Goal: Task Accomplishment & Management: Manage account settings

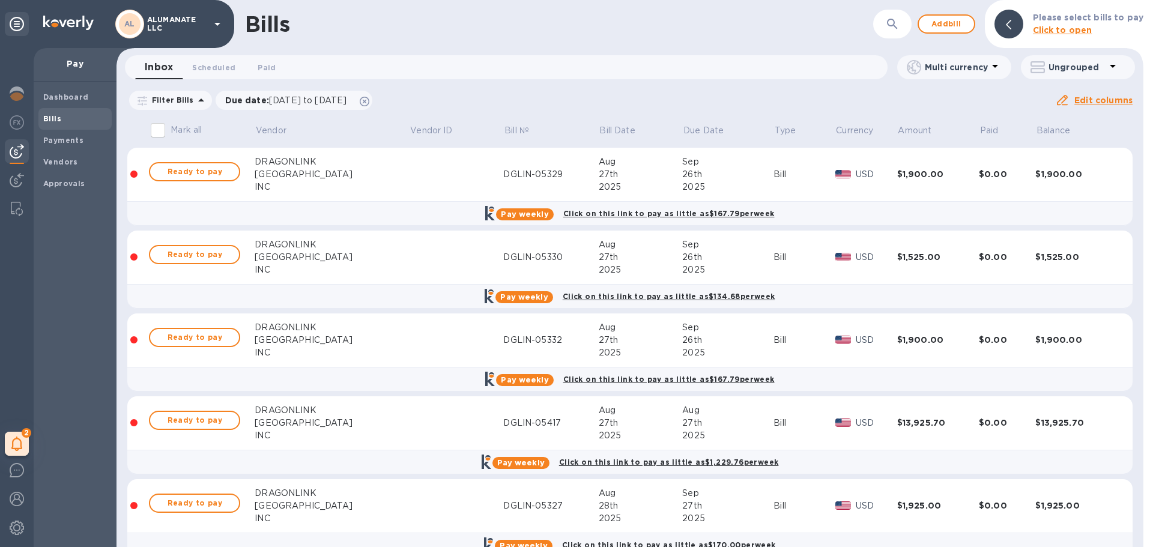
scroll to position [1562, 0]
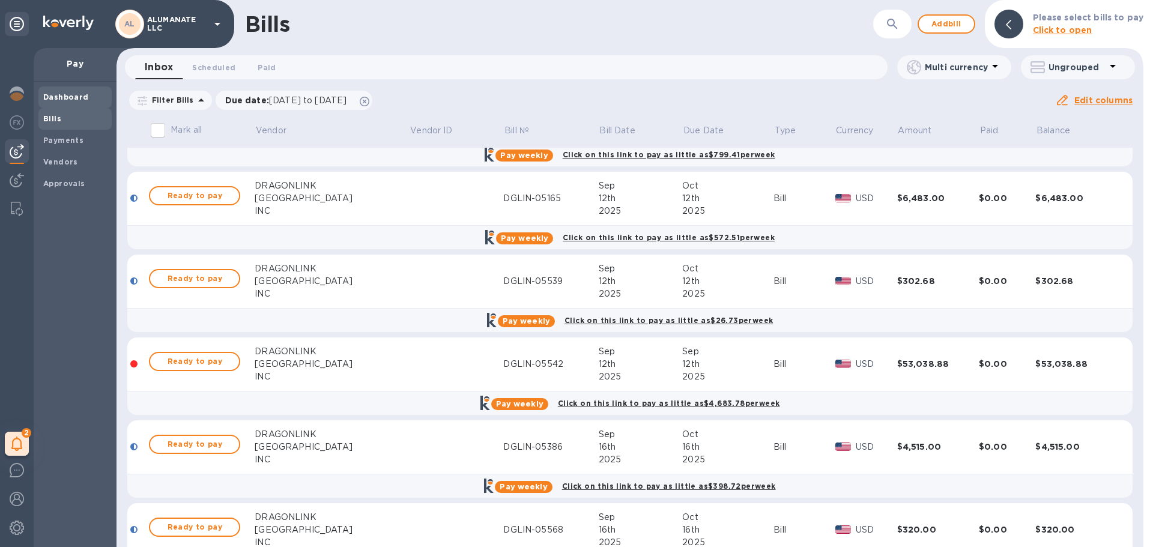
click at [71, 91] on span "Dashboard" at bounding box center [66, 97] width 46 height 12
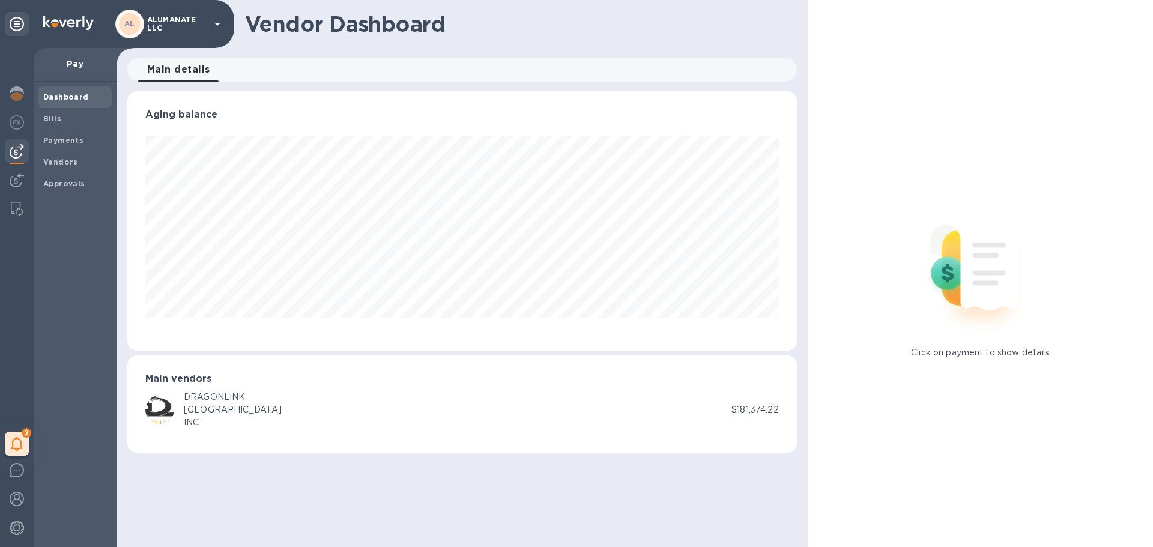
scroll to position [259, 669]
click at [83, 116] on span "Bills" at bounding box center [75, 119] width 64 height 12
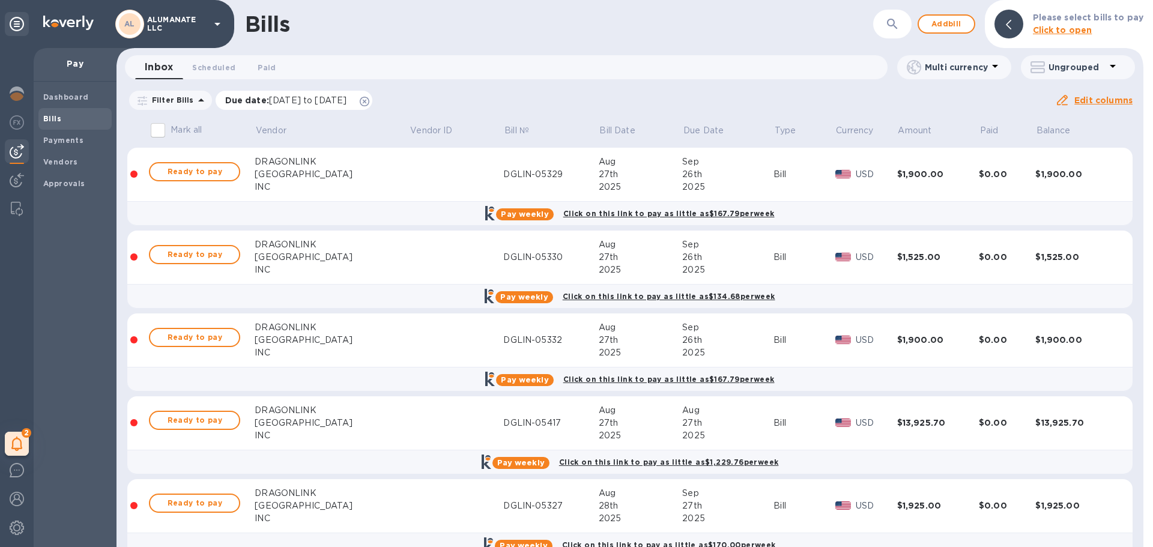
click at [369, 100] on icon at bounding box center [365, 102] width 10 height 10
click at [164, 131] on input "Mark all" at bounding box center [157, 130] width 25 height 25
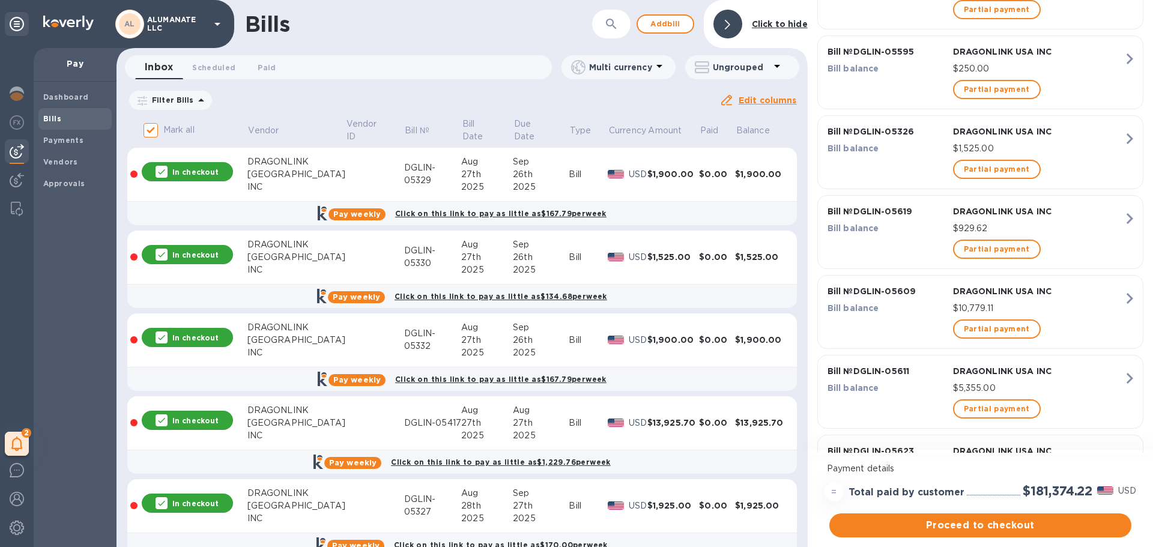
scroll to position [2525, 0]
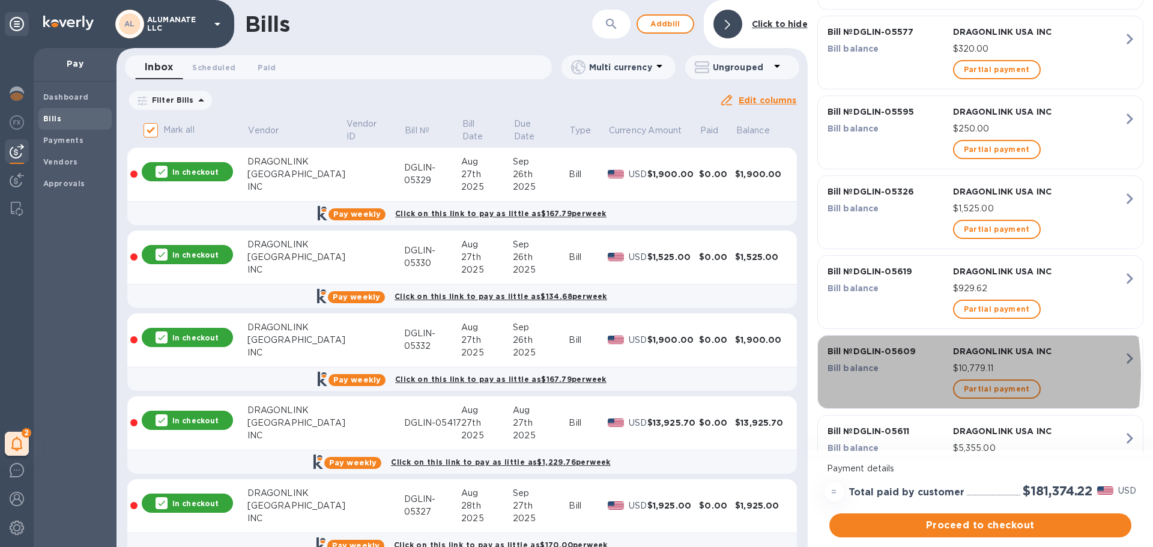
click at [873, 374] on div "Bill balance" at bounding box center [888, 368] width 126 height 17
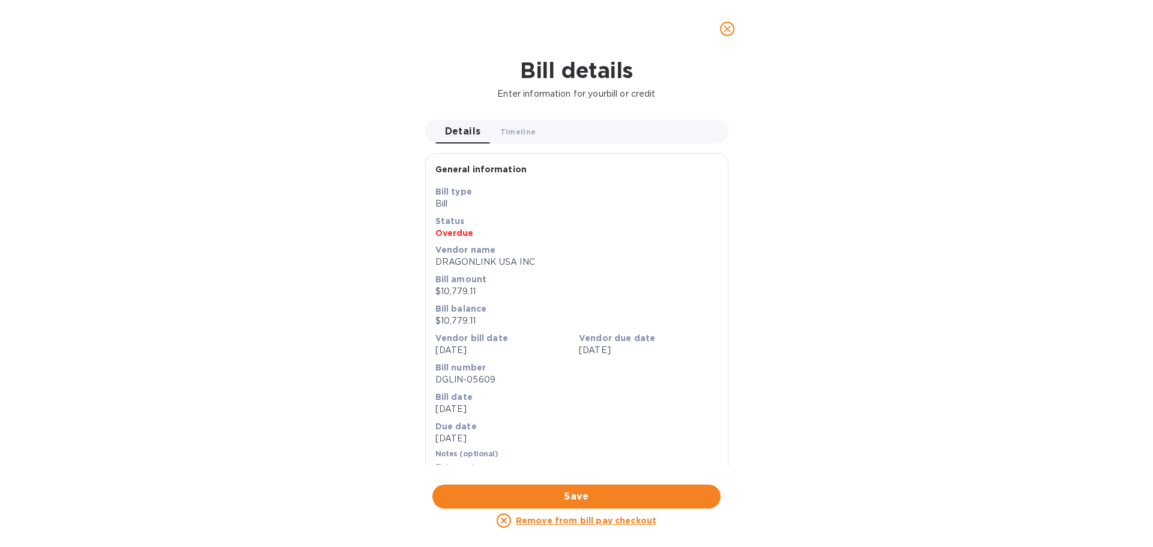
scroll to position [401, 0]
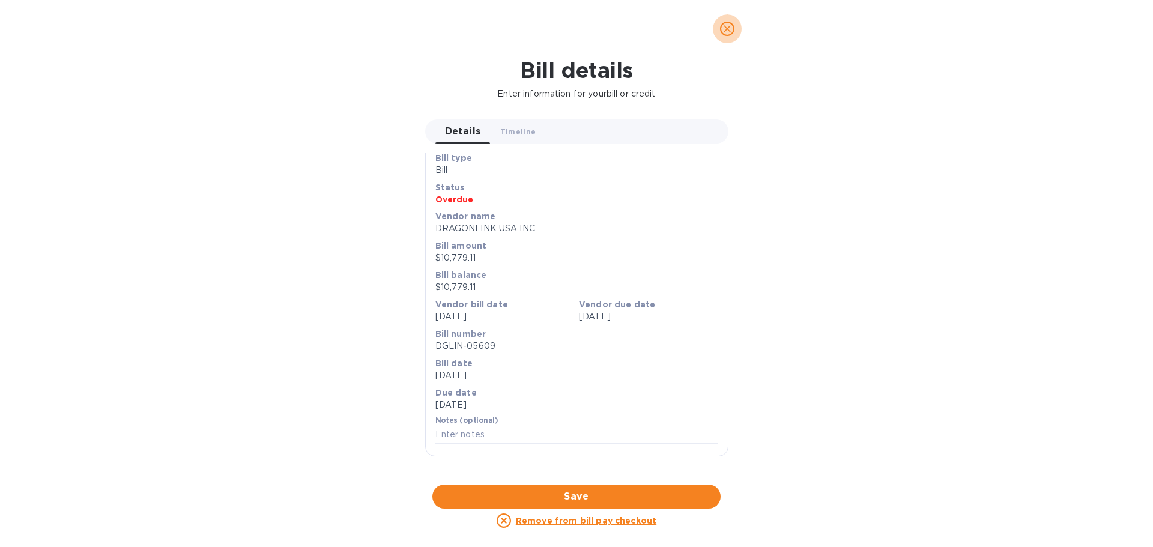
click at [729, 31] on icon "close" at bounding box center [727, 28] width 7 height 7
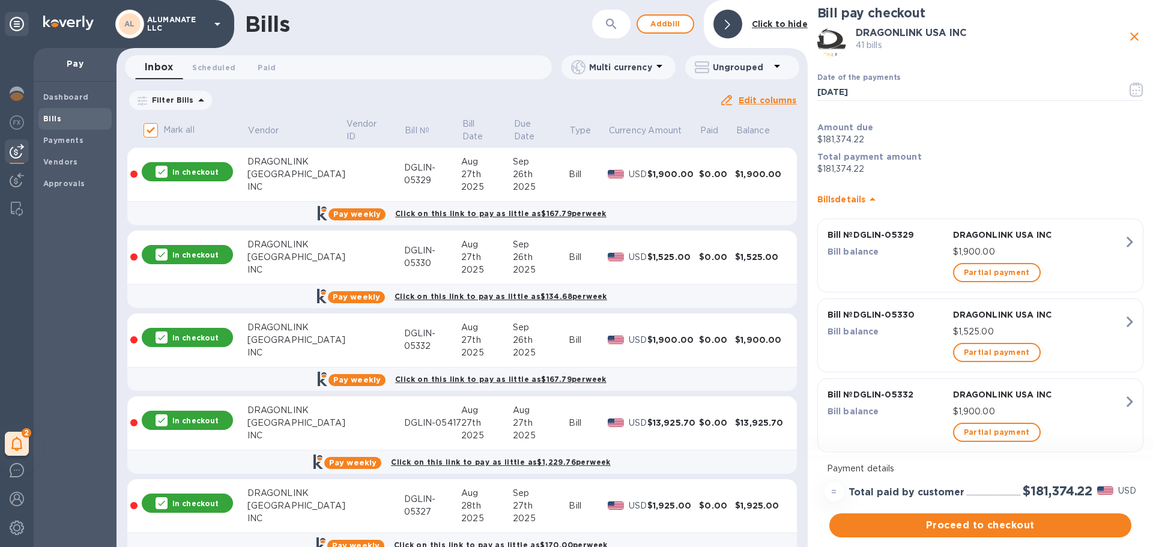
scroll to position [2, 0]
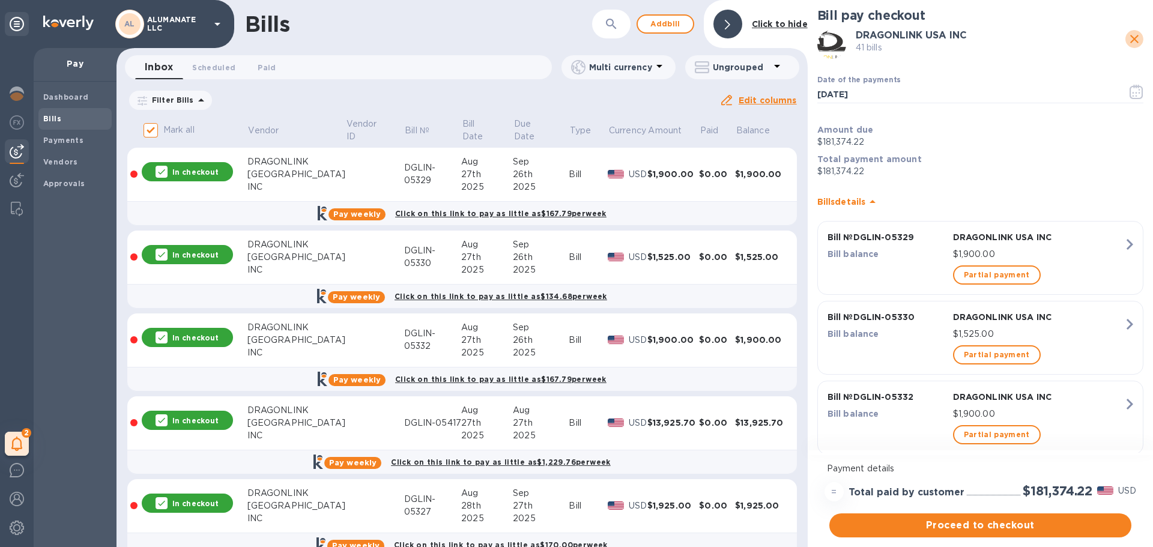
click at [1131, 35] on icon "close" at bounding box center [1134, 39] width 14 height 14
checkbox input "false"
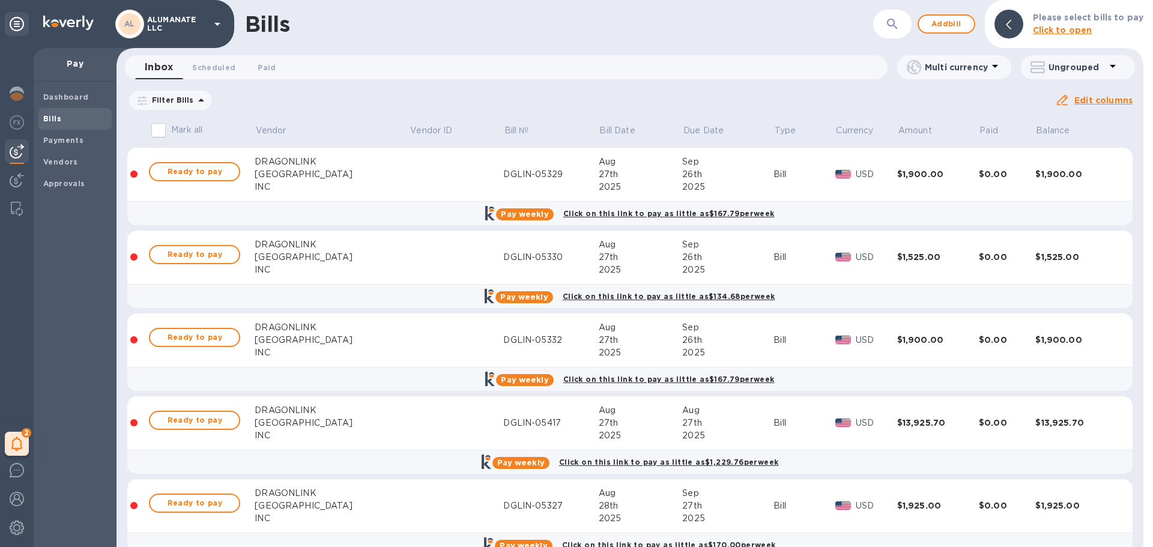
click at [847, 97] on div "Filter Bills Amount Paid Balance" at bounding box center [591, 100] width 928 height 23
